Goal: Information Seeking & Learning: Learn about a topic

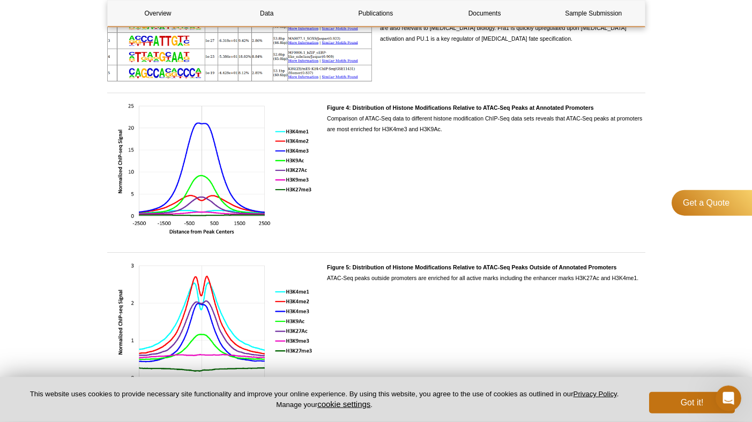
scroll to position [1216, 0]
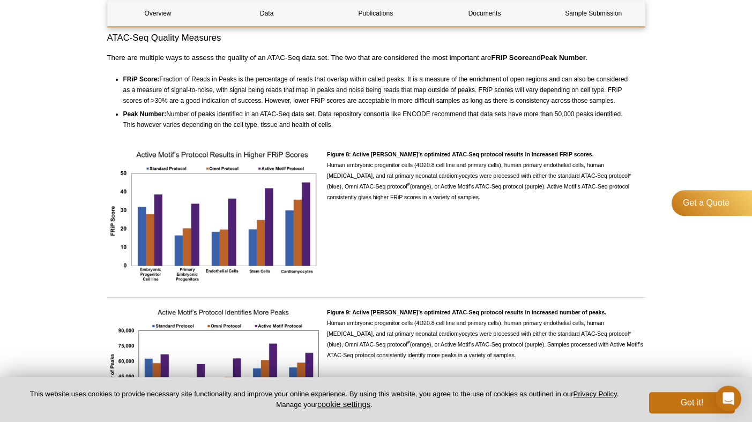
scroll to position [2321, 0]
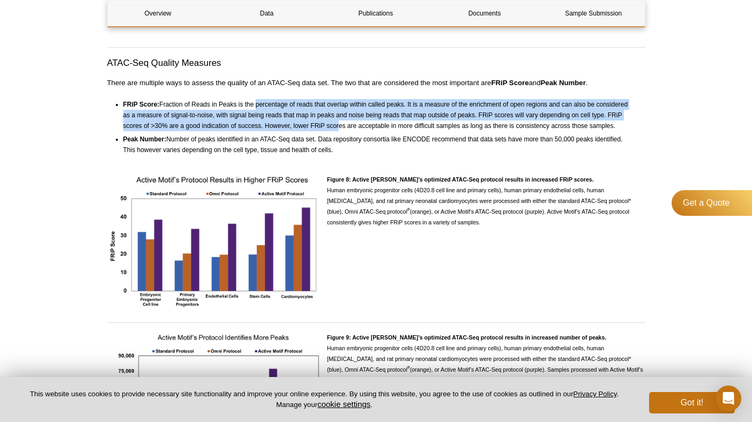
drag, startPoint x: 272, startPoint y: 122, endPoint x: 342, endPoint y: 140, distance: 72.5
click at [340, 131] on li "FRiP Score: Fraction of Reads in Peaks is the percentage of reads that overlap …" at bounding box center [379, 115] width 512 height 32
click at [342, 131] on li "FRiP Score: Fraction of Reads in Peaks is the percentage of reads that overlap …" at bounding box center [379, 115] width 512 height 32
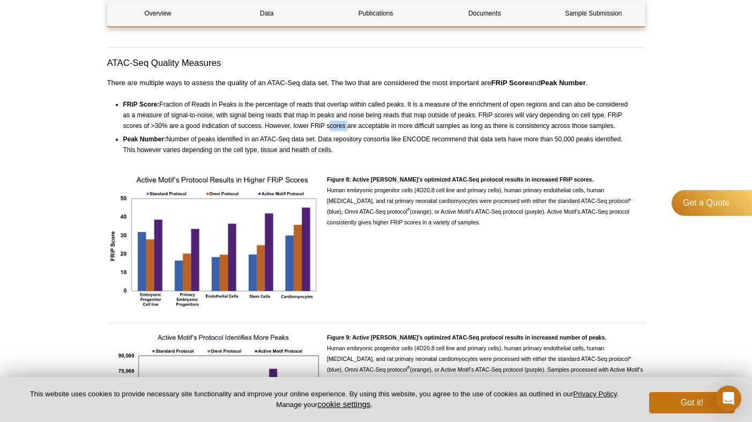
click at [342, 131] on li "FRiP Score: Fraction of Reads in Peaks is the percentage of reads that overlap …" at bounding box center [379, 115] width 512 height 32
drag, startPoint x: 342, startPoint y: 140, endPoint x: 313, endPoint y: 140, distance: 28.9
click at [313, 131] on li "FRiP Score: Fraction of Reads in Peaks is the percentage of reads that overlap …" at bounding box center [379, 115] width 512 height 32
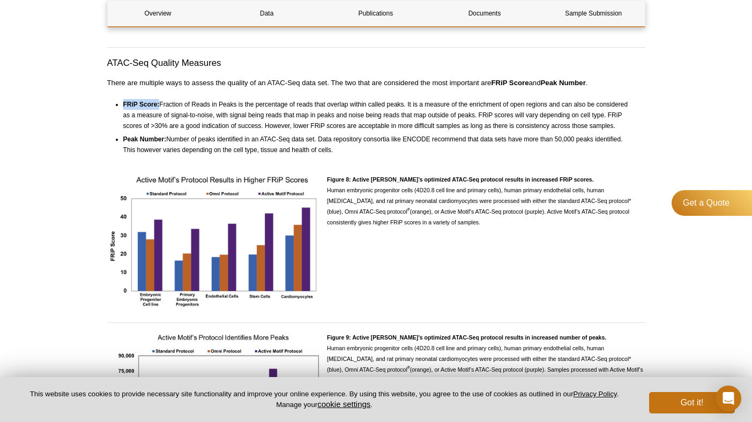
click at [313, 131] on li "FRiP Score: Fraction of Reads in Peaks is the percentage of reads that overlap …" at bounding box center [379, 115] width 512 height 32
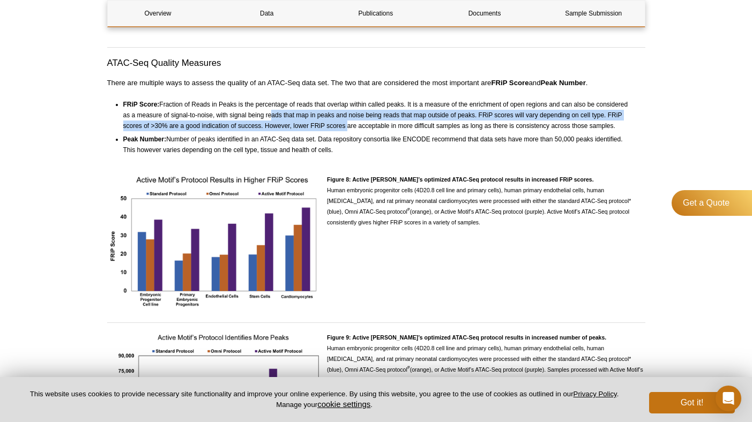
drag, startPoint x: 267, startPoint y: 128, endPoint x: 343, endPoint y: 143, distance: 78.1
click at [343, 131] on li "FRiP Score: Fraction of Reads in Peaks is the percentage of reads that overlap …" at bounding box center [379, 115] width 512 height 32
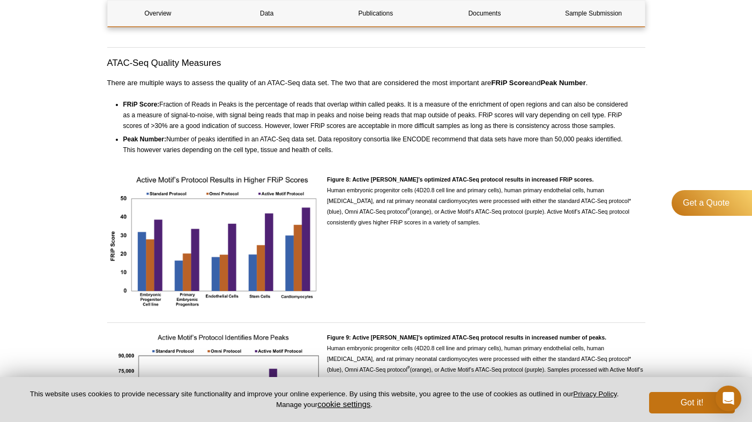
click at [343, 131] on li "FRiP Score: Fraction of Reads in Peaks is the percentage of reads that overlap …" at bounding box center [379, 115] width 512 height 32
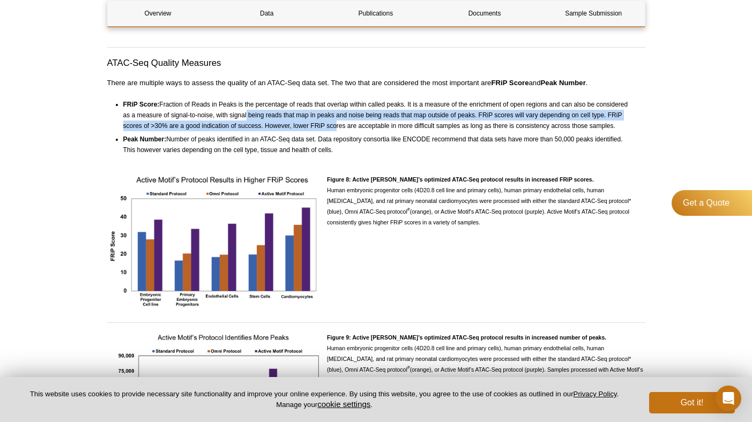
drag, startPoint x: 325, startPoint y: 143, endPoint x: 244, endPoint y: 127, distance: 82.4
click at [244, 127] on li "FRiP Score: Fraction of Reads in Peaks is the percentage of reads that overlap …" at bounding box center [379, 115] width 512 height 32
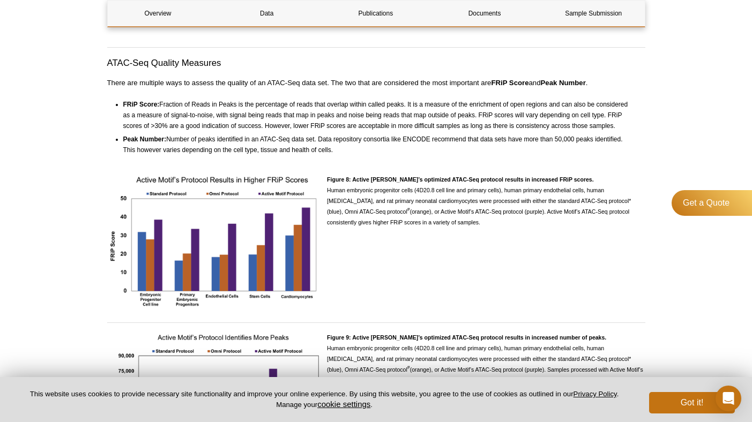
click at [244, 127] on li "FRiP Score: Fraction of Reads in Peaks is the percentage of reads that overlap …" at bounding box center [379, 115] width 512 height 32
drag, startPoint x: 244, startPoint y: 127, endPoint x: 352, endPoint y: 126, distance: 107.2
click at [350, 126] on li "FRiP Score: Fraction of Reads in Peaks is the percentage of reads that overlap …" at bounding box center [379, 115] width 512 height 32
click at [352, 126] on li "FRiP Score: Fraction of Reads in Peaks is the percentage of reads that overlap …" at bounding box center [379, 115] width 512 height 32
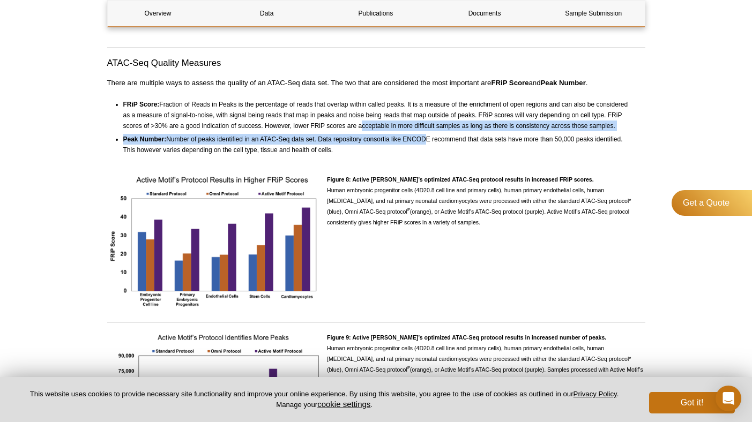
drag, startPoint x: 410, startPoint y: 153, endPoint x: 424, endPoint y: 156, distance: 13.7
click at [423, 155] on ul "FRiP Score: Fraction of Reads in Peaks is the percentage of reads that overlap …" at bounding box center [371, 127] width 528 height 56
click at [424, 155] on li "Peak Number: Number of peaks identified in an ATAC-Seq data set. Data repositor…" at bounding box center [379, 143] width 512 height 24
drag, startPoint x: 398, startPoint y: 153, endPoint x: 333, endPoint y: 138, distance: 66.6
click at [333, 138] on ul "FRiP Score: Fraction of Reads in Peaks is the percentage of reads that overlap …" at bounding box center [371, 127] width 528 height 56
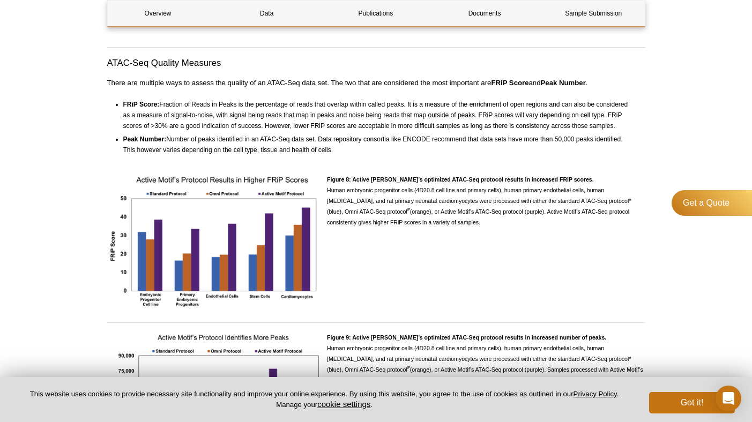
click at [333, 131] on li "FRiP Score: Fraction of Reads in Peaks is the percentage of reads that overlap …" at bounding box center [379, 115] width 512 height 32
drag, startPoint x: 333, startPoint y: 138, endPoint x: 426, endPoint y: 141, distance: 93.3
click at [426, 131] on li "FRiP Score: Fraction of Reads in Peaks is the percentage of reads that overlap …" at bounding box center [379, 115] width 512 height 32
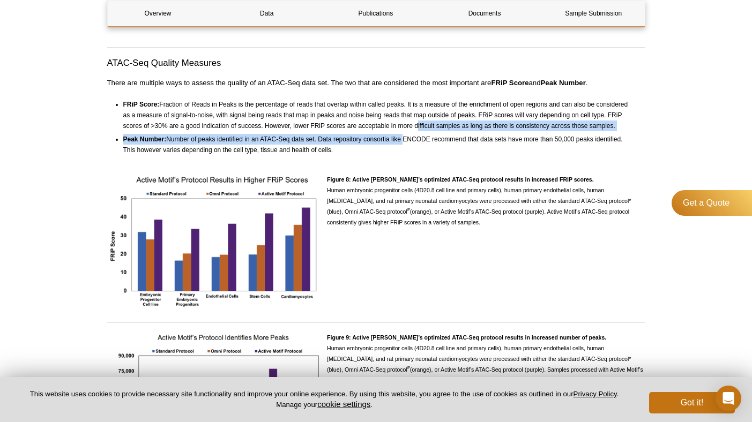
drag, startPoint x: 425, startPoint y: 144, endPoint x: 387, endPoint y: 150, distance: 38.5
click at [387, 150] on ul "FRiP Score: Fraction of Reads in Peaks is the percentage of reads that overlap …" at bounding box center [371, 127] width 528 height 56
click at [387, 150] on li "Peak Number: Number of peaks identified in an ATAC-Seq data set. Data repositor…" at bounding box center [379, 143] width 512 height 24
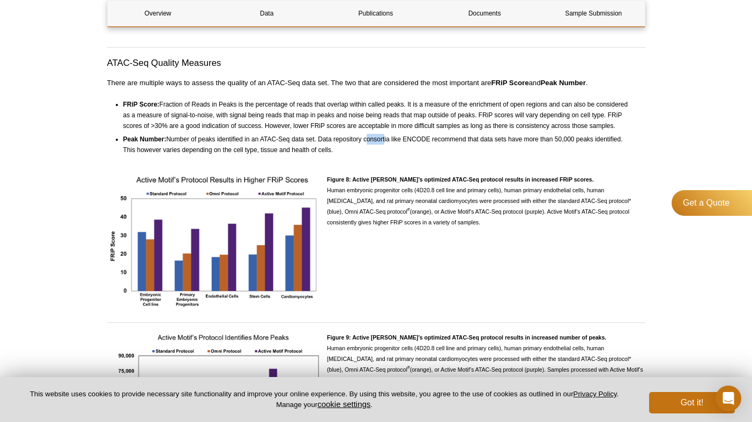
drag, startPoint x: 385, startPoint y: 156, endPoint x: 352, endPoint y: 154, distance: 32.7
click at [352, 154] on li "Peak Number: Number of peaks identified in an ATAC-Seq data set. Data repositor…" at bounding box center [379, 143] width 512 height 24
drag, startPoint x: 335, startPoint y: 162, endPoint x: 115, endPoint y: 107, distance: 227.2
